Goal: Find specific page/section: Find specific page/section

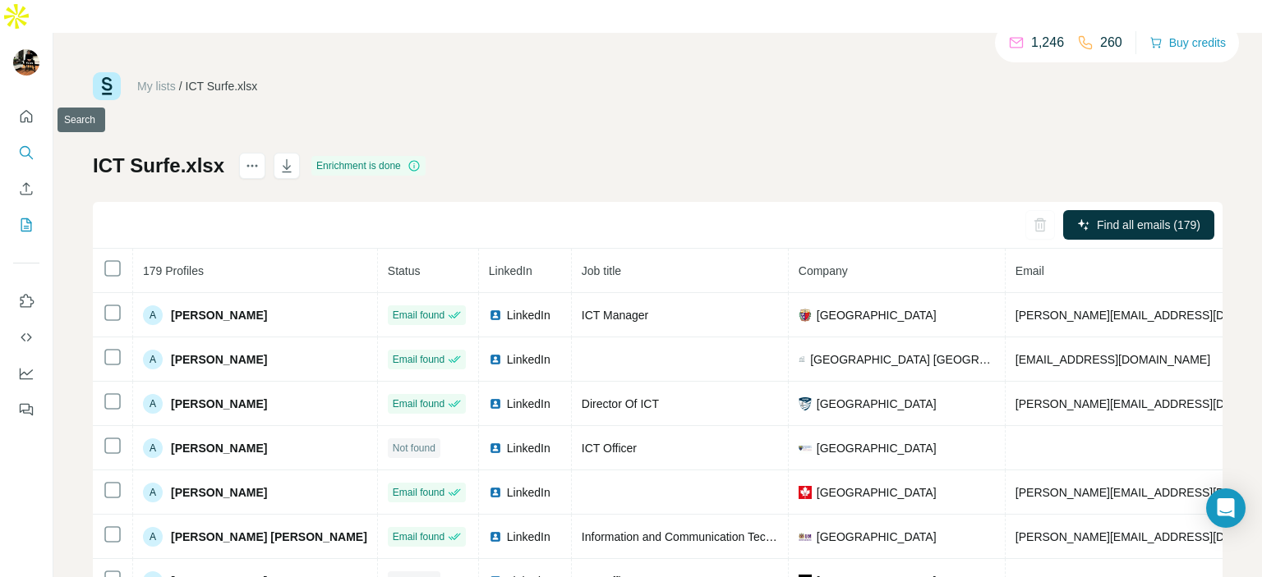
click at [21, 145] on icon "Search" at bounding box center [26, 153] width 16 height 16
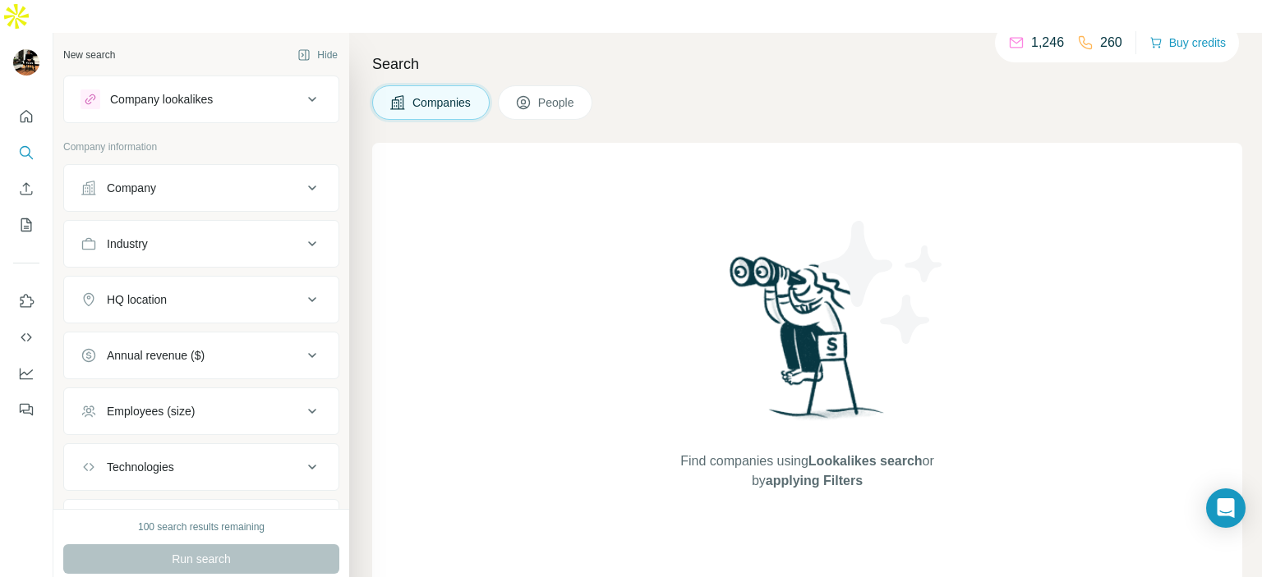
click at [542, 85] on button "People" at bounding box center [545, 102] width 95 height 35
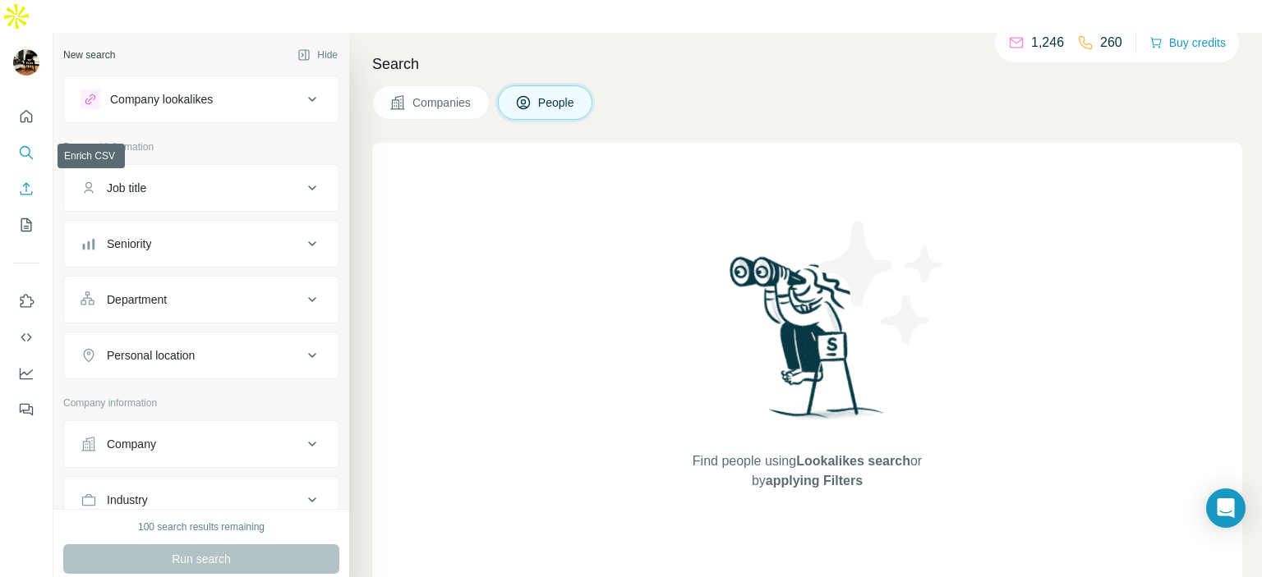
click at [30, 174] on button "Enrich CSV" at bounding box center [26, 189] width 26 height 30
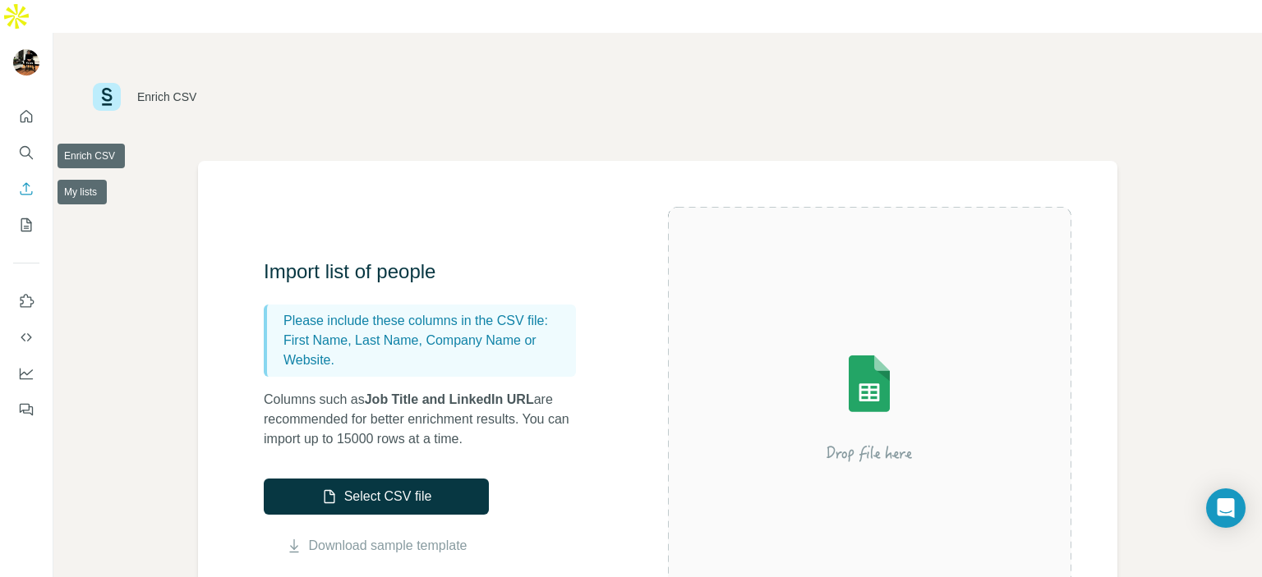
click at [32, 134] on nav at bounding box center [26, 171] width 26 height 138
click at [33, 138] on button "Search" at bounding box center [26, 153] width 26 height 30
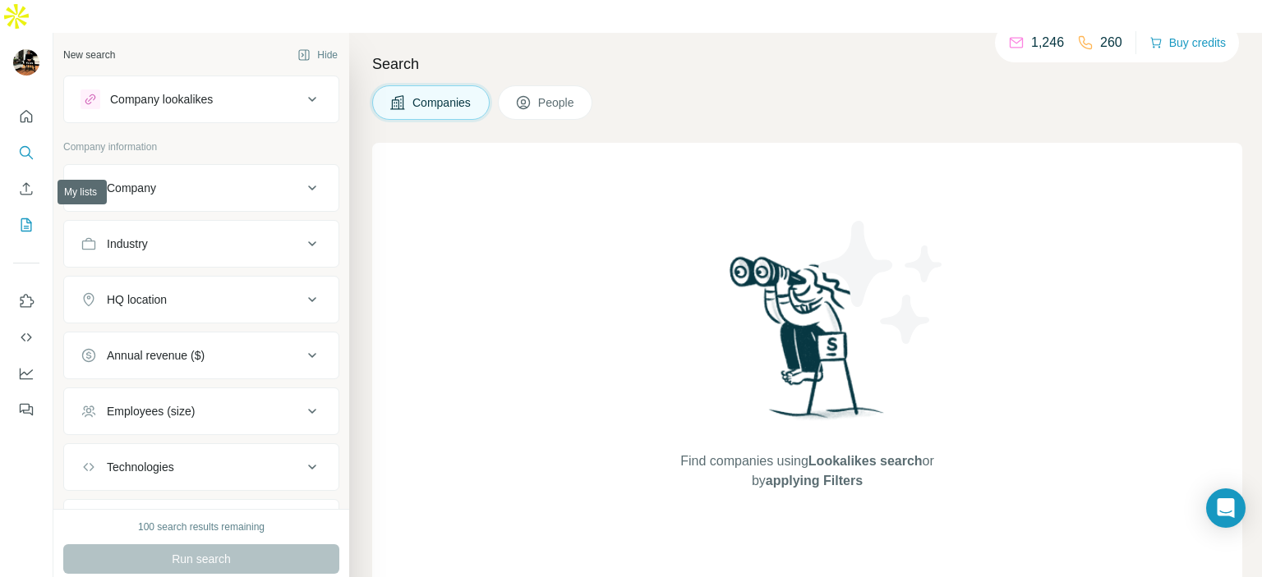
click at [26, 217] on icon "My lists" at bounding box center [26, 225] width 16 height 16
